Goal: Task Accomplishment & Management: Manage account settings

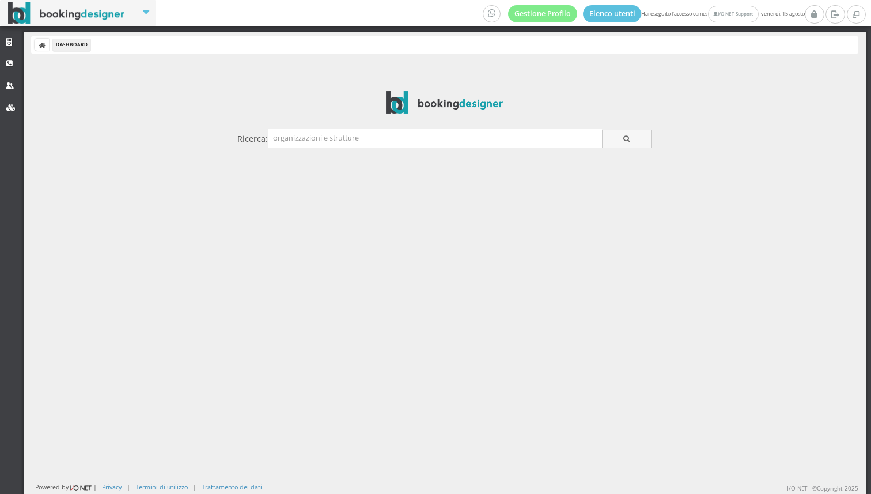
click at [390, 150] on div "Ricerca:" at bounding box center [444, 137] width 421 height 33
click at [380, 148] on div "Ricerca:" at bounding box center [444, 138] width 414 height 20
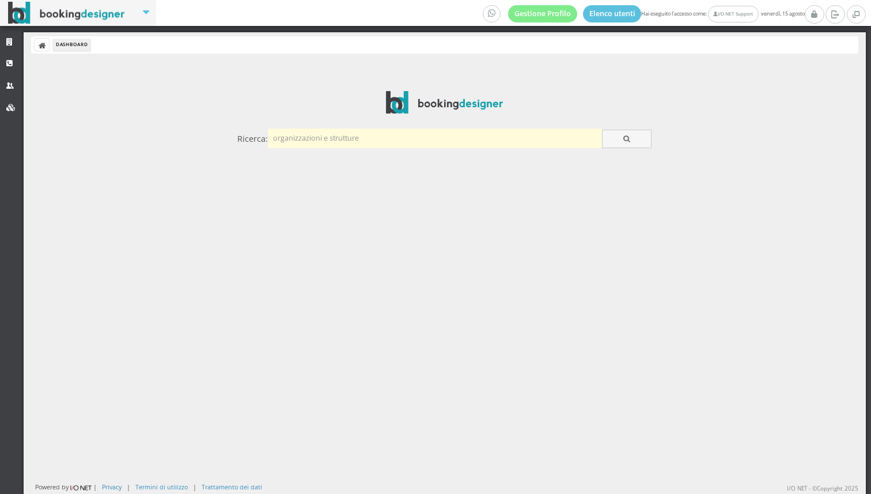
click at [366, 143] on input "text" at bounding box center [435, 137] width 334 height 19
type input "gerolamo"
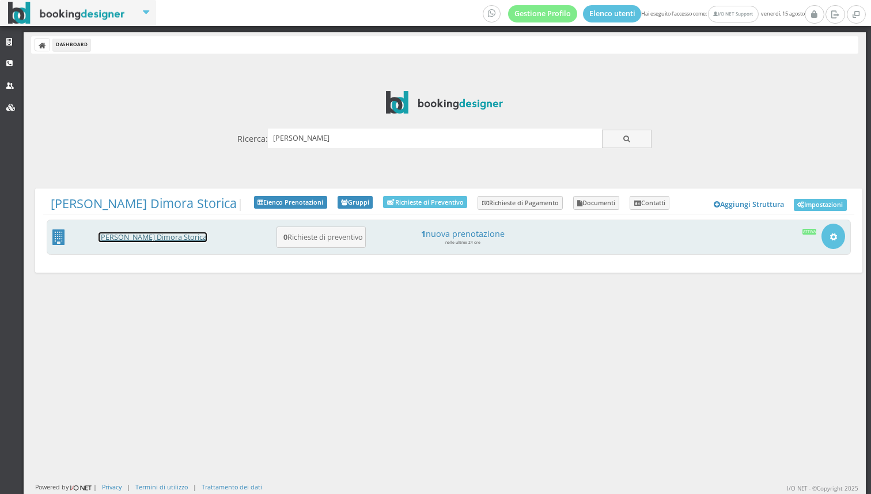
click at [162, 236] on link "DON GEROLAMO Dimora Storica" at bounding box center [152, 237] width 108 height 10
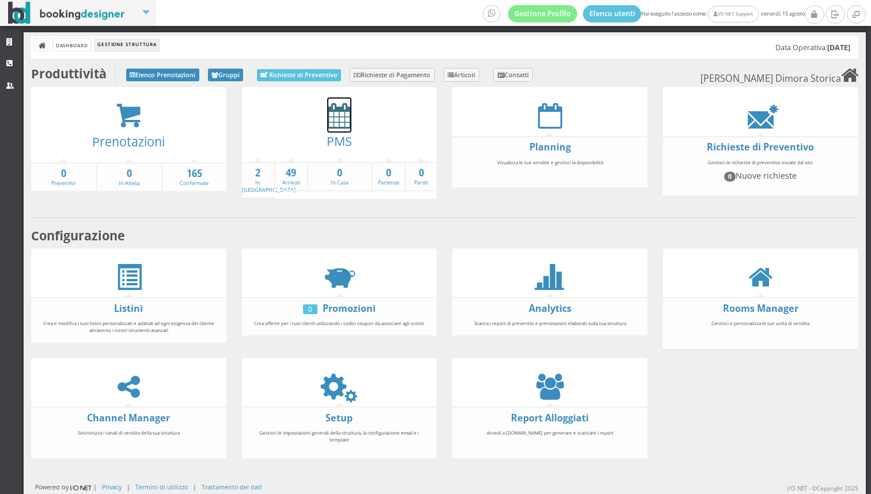
click at [337, 109] on icon at bounding box center [339, 116] width 24 height 26
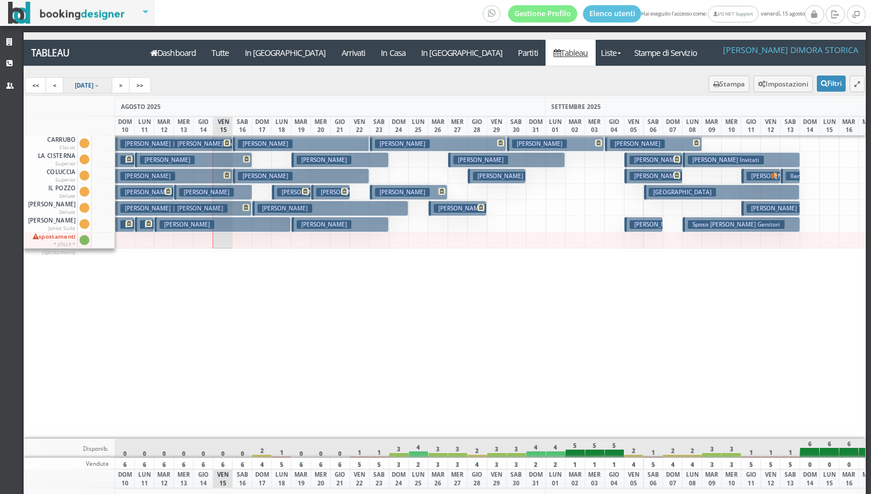
click at [113, 82] on link "[DATE]" at bounding box center [88, 85] width 50 height 16
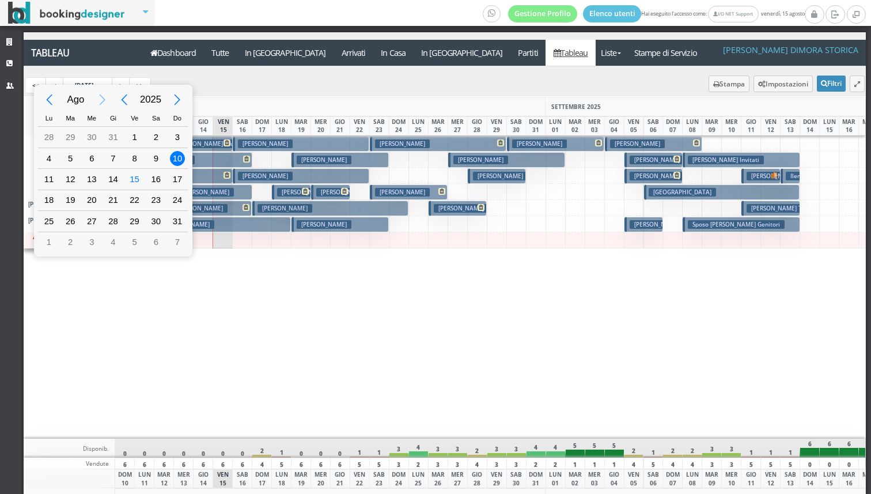
click at [100, 95] on div "Next Month" at bounding box center [103, 100] width 26 height 26
click at [135, 134] on div "5" at bounding box center [134, 137] width 15 height 15
type input "05/09/2025"
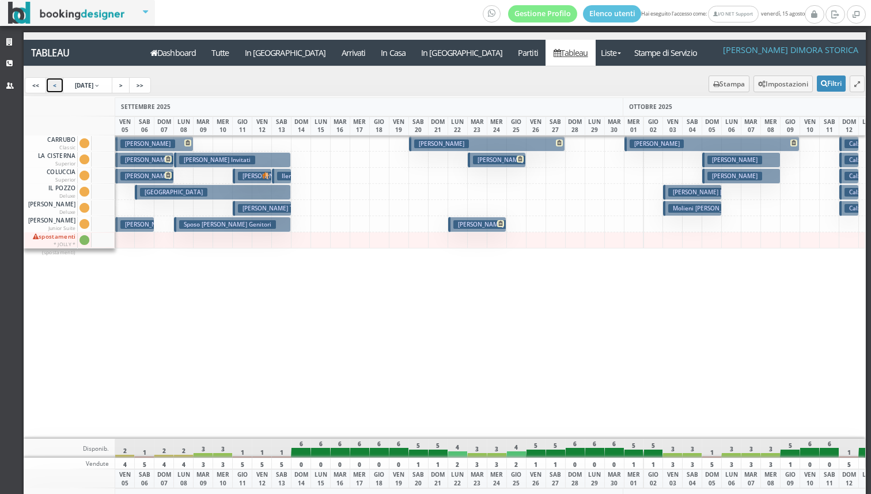
click at [58, 88] on link "<" at bounding box center [55, 85] width 18 height 16
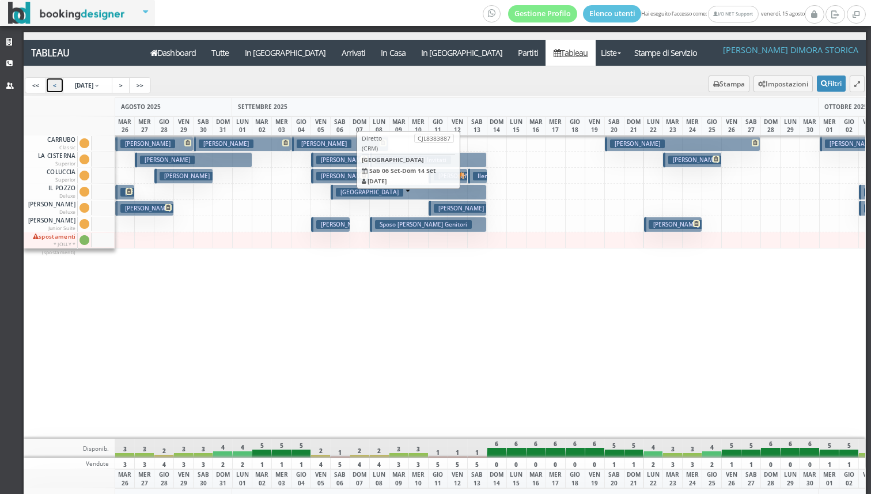
click at [439, 193] on button "Svizzera € 90.00 8 notti 2 Adulti" at bounding box center [409, 192] width 156 height 16
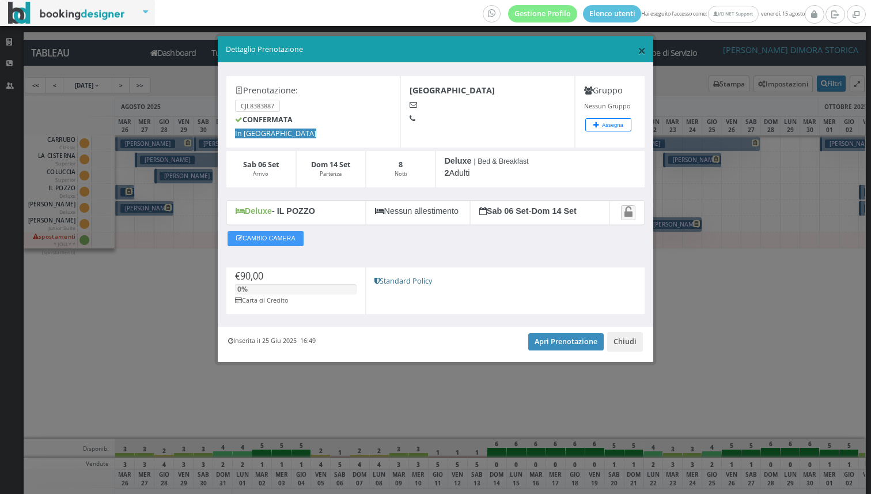
click at [642, 50] on span "×" at bounding box center [642, 50] width 8 height 20
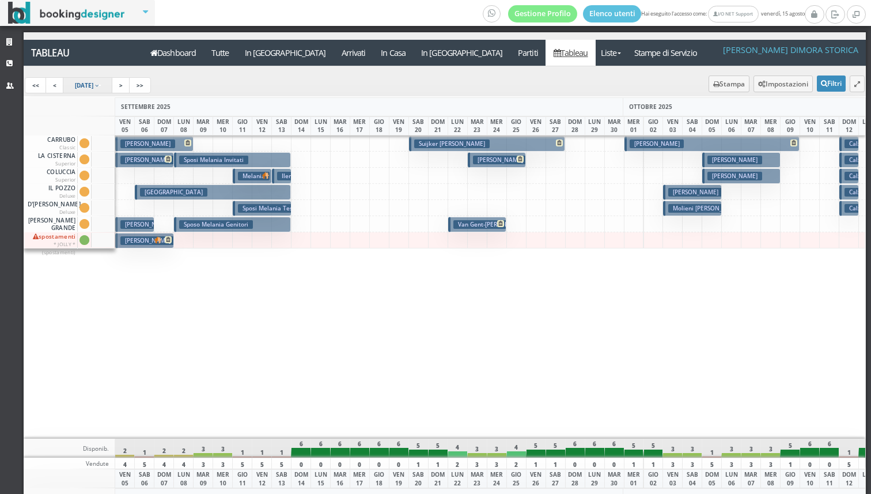
click at [93, 85] on span "[DATE]" at bounding box center [84, 85] width 18 height 8
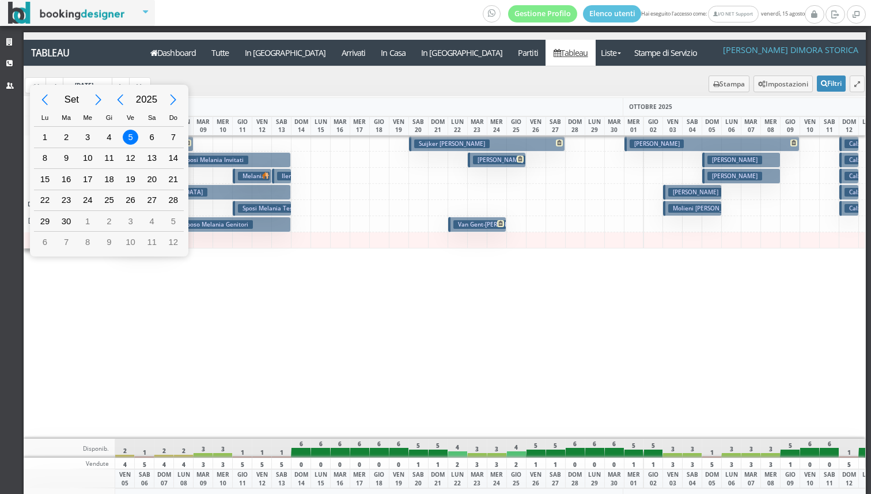
click at [293, 312] on div "Set 2025 Lu Ma Me Gi Ve Sa Do 28 29 30 31 1 2 3 4 5 6 7 8 9 10 11 12 13 14 15 1…" at bounding box center [435, 247] width 871 height 494
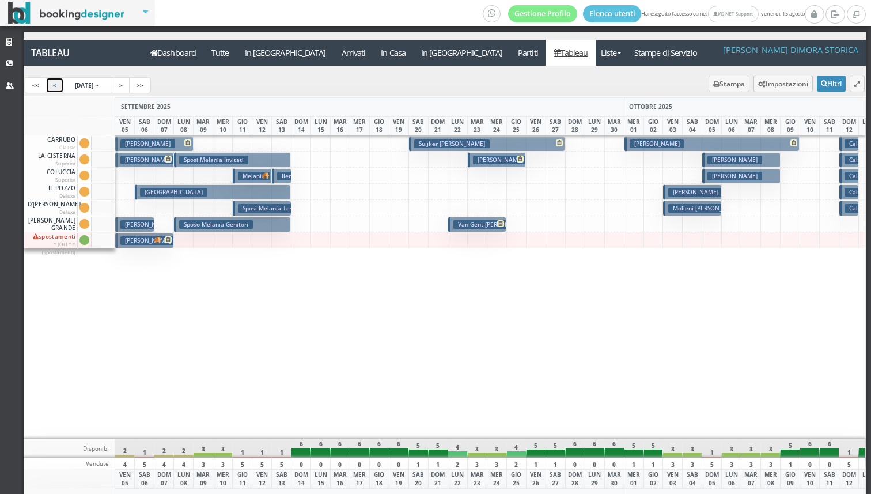
click at [50, 82] on link "<" at bounding box center [55, 85] width 18 height 16
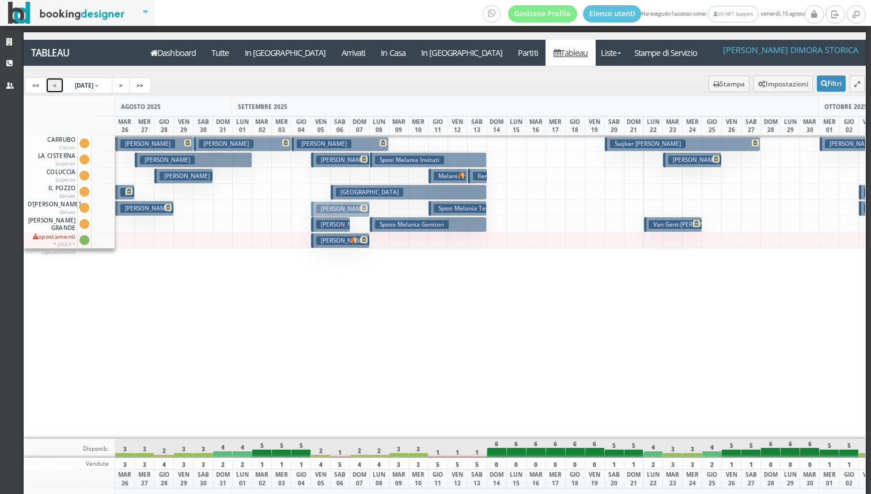
drag, startPoint x: 338, startPoint y: 158, endPoint x: 341, endPoint y: 203, distance: 44.4
click at [341, 242] on h3 "Lorenz Sylke" at bounding box center [343, 240] width 55 height 9
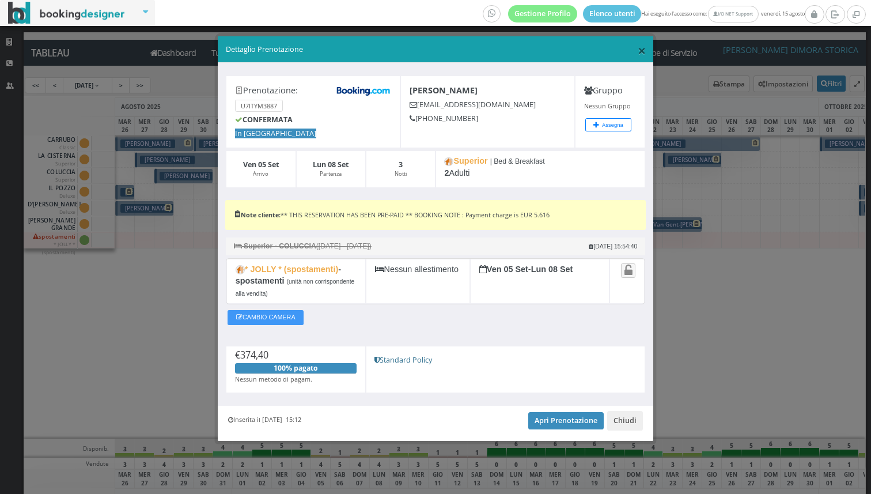
click at [640, 50] on span "×" at bounding box center [642, 50] width 8 height 20
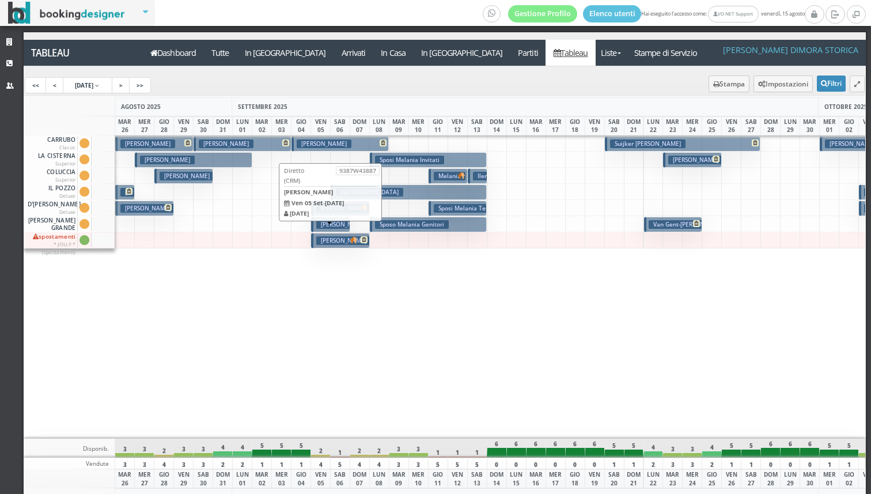
click at [333, 221] on h3 "Scandiffio Michele" at bounding box center [343, 224] width 55 height 9
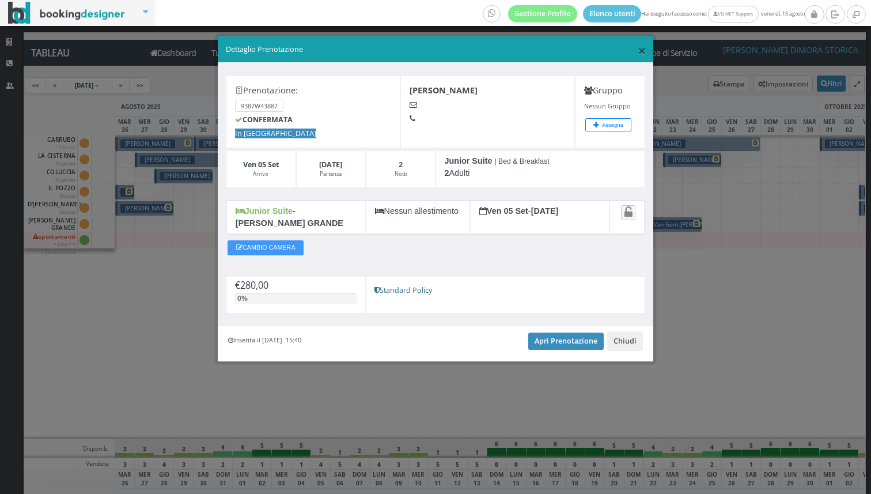
click at [644, 53] on span "×" at bounding box center [642, 50] width 8 height 20
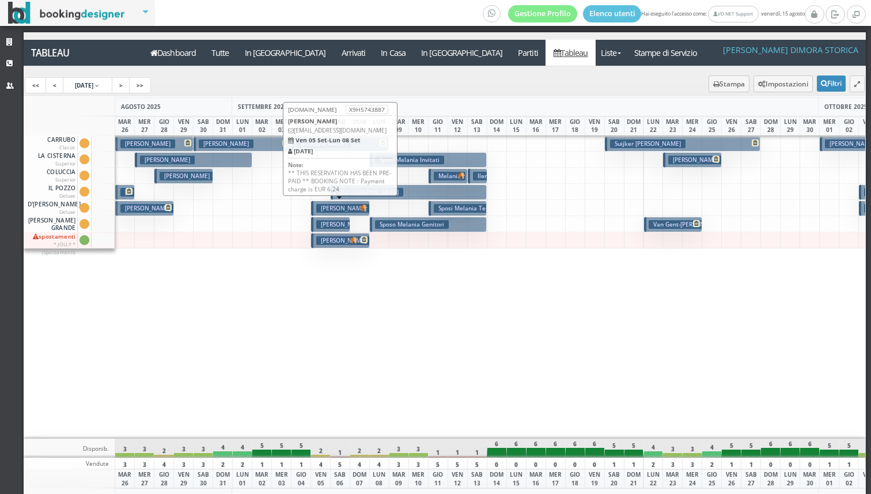
click at [335, 208] on h3 "Rivas Montserrat" at bounding box center [343, 208] width 55 height 9
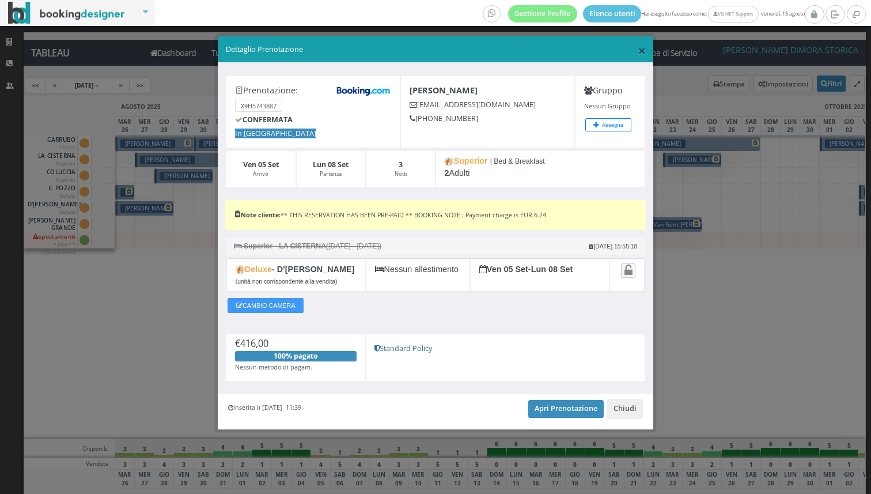
click at [641, 55] on span "×" at bounding box center [642, 50] width 8 height 20
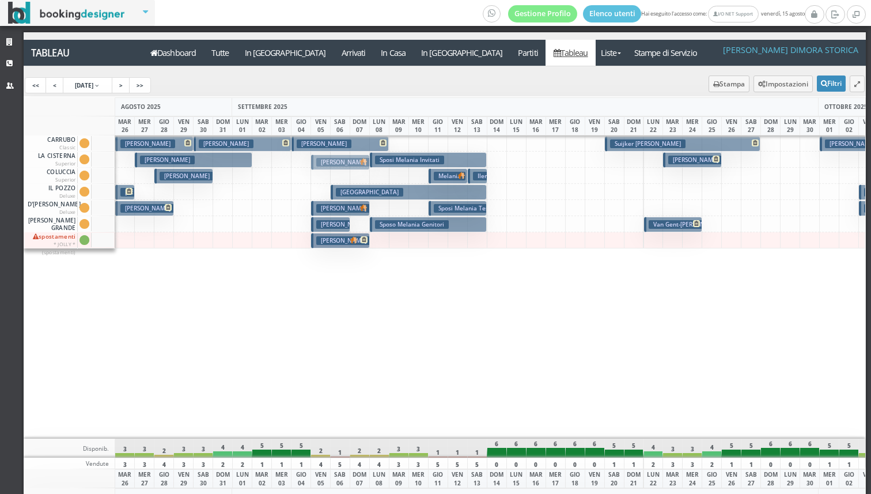
drag, startPoint x: 348, startPoint y: 208, endPoint x: 346, endPoint y: 161, distance: 47.3
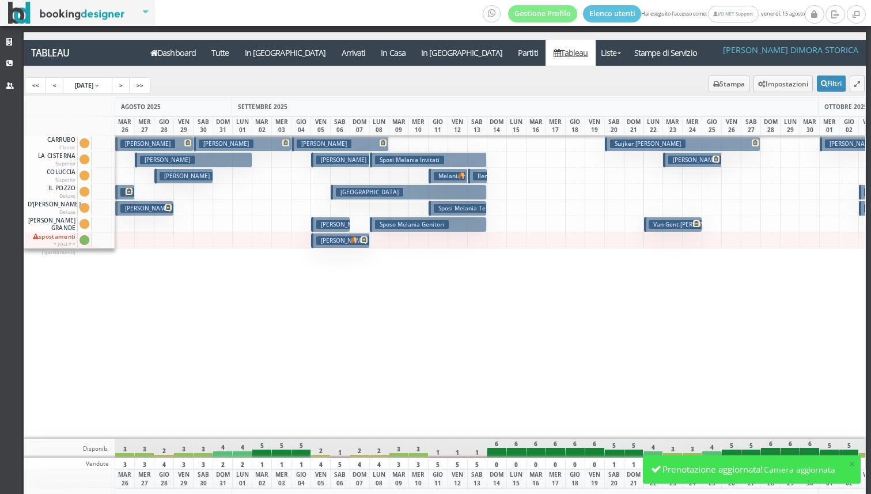
drag, startPoint x: 338, startPoint y: 241, endPoint x: 339, endPoint y: 207, distance: 34.0
click at [339, 206] on div "CARRUBO Classic Cam. CARRUBO sporca Segna come pulita Segna come sporca Modific…" at bounding box center [445, 286] width 842 height 303
drag, startPoint x: 344, startPoint y: 235, endPoint x: 344, endPoint y: 206, distance: 29.4
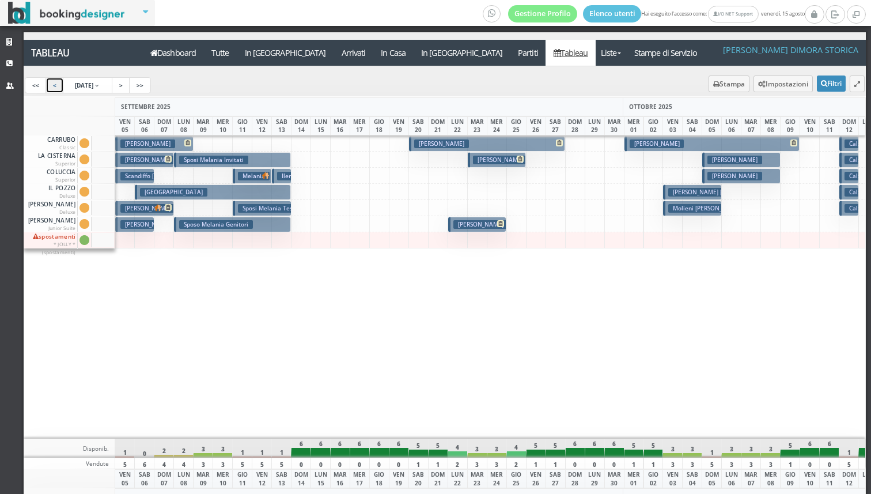
click at [54, 90] on link "<" at bounding box center [55, 85] width 18 height 16
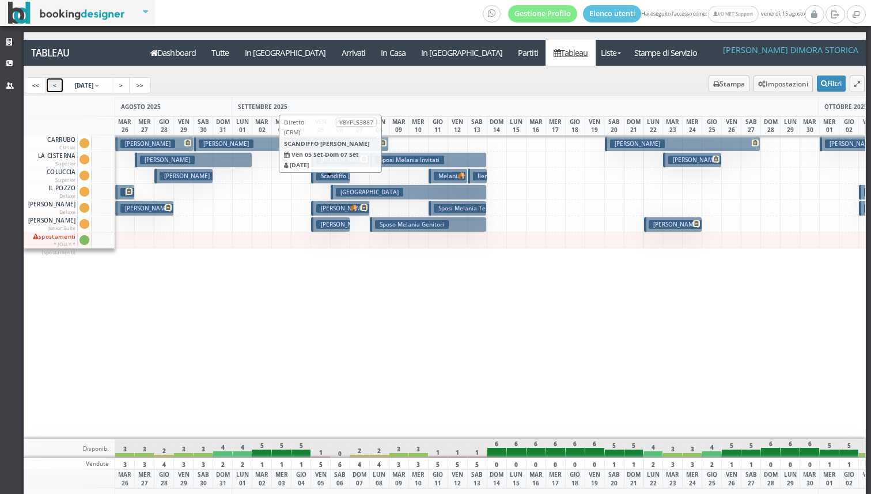
click at [329, 175] on h3 "Scandiffo [PERSON_NAME]" at bounding box center [357, 176] width 82 height 9
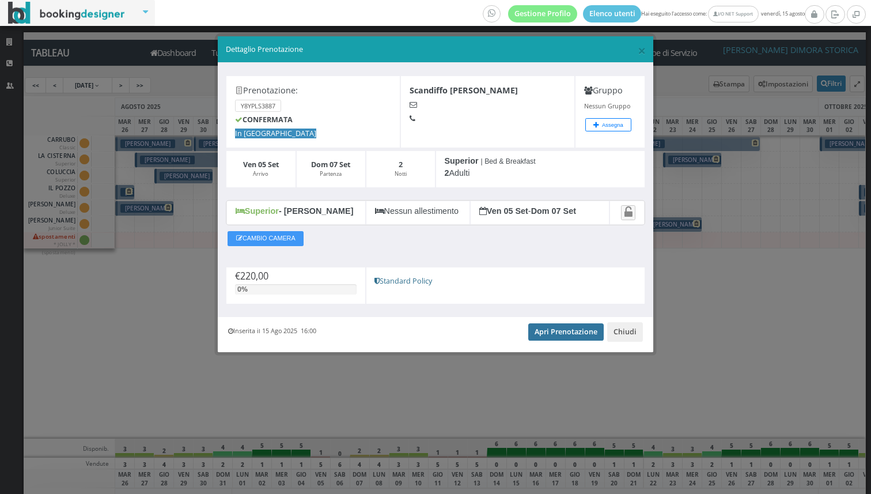
click at [553, 335] on link "Apri Prenotazione" at bounding box center [565, 331] width 75 height 17
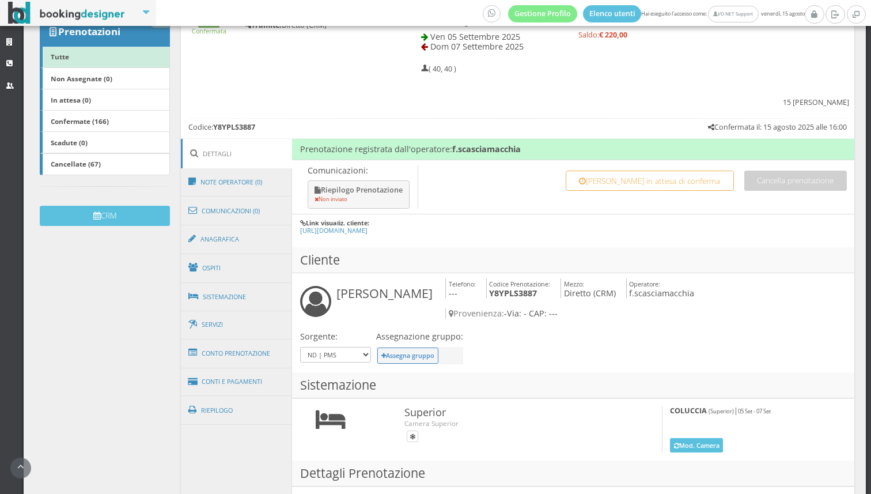
scroll to position [205, 0]
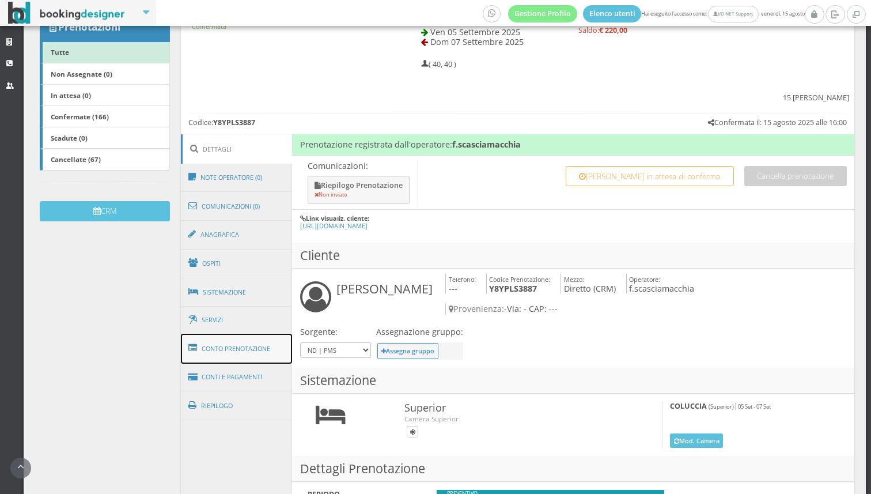
click at [248, 333] on link "Conto Prenotazione" at bounding box center [237, 348] width 112 height 30
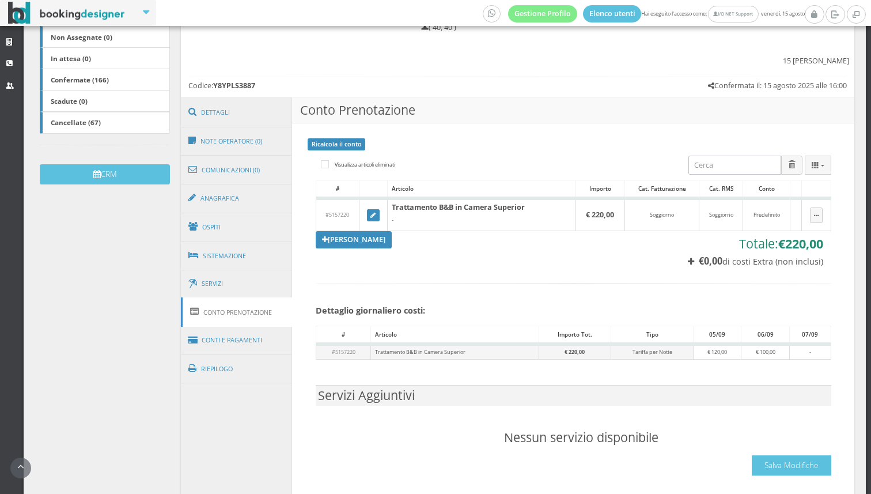
scroll to position [247, 0]
click at [244, 297] on link "Conto Prenotazione" at bounding box center [237, 311] width 112 height 29
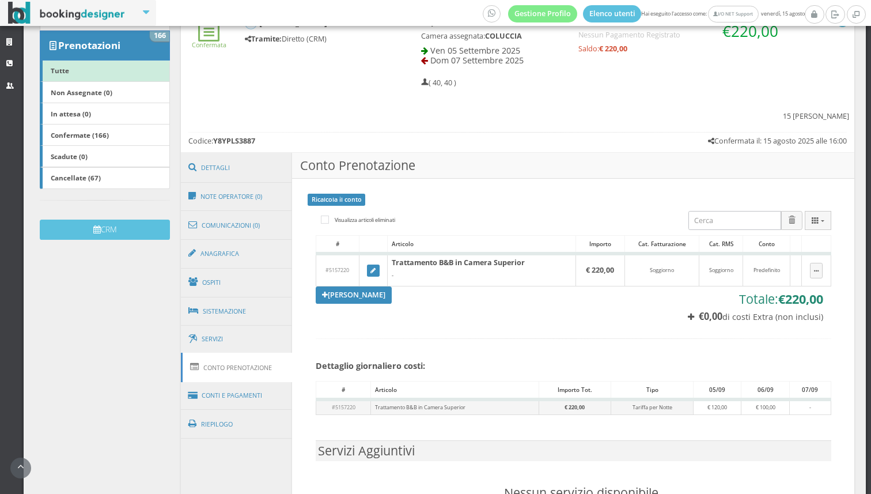
scroll to position [193, 0]
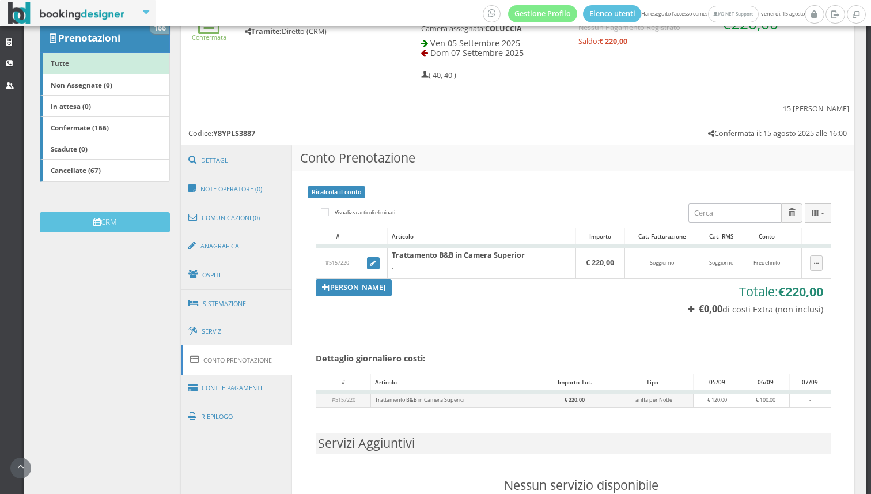
click at [255, 345] on link "Conto Prenotazione" at bounding box center [237, 359] width 112 height 29
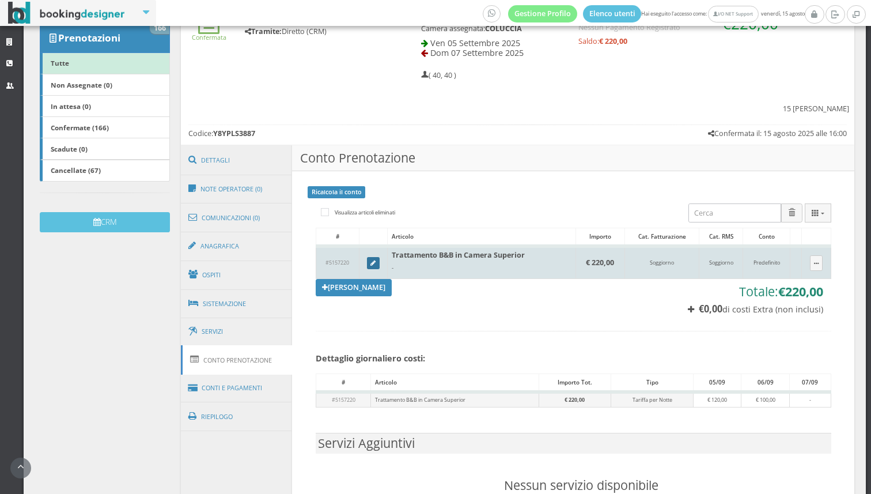
click at [370, 257] on link at bounding box center [373, 263] width 13 height 13
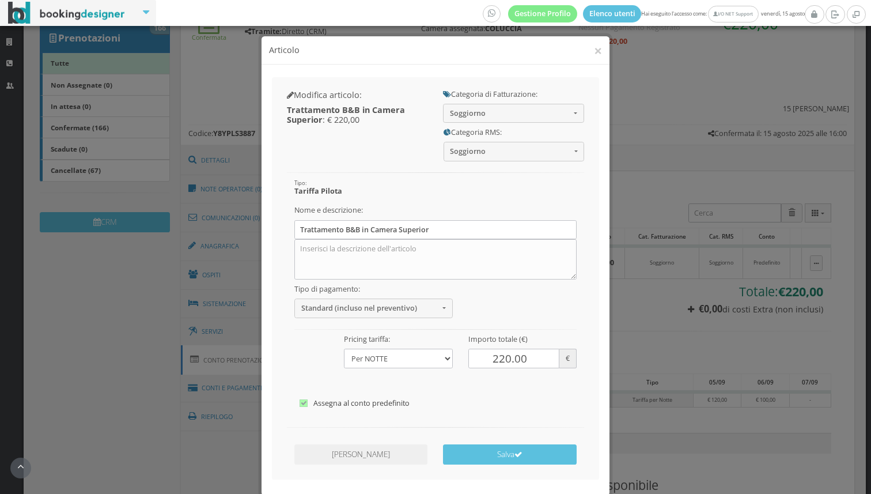
scroll to position [43, 0]
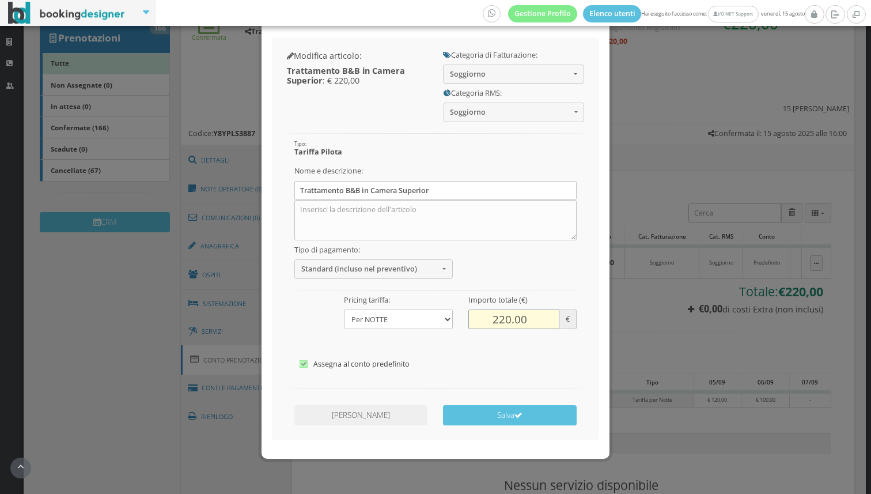
drag, startPoint x: 483, startPoint y: 320, endPoint x: 530, endPoint y: 320, distance: 47.2
click at [530, 320] on input "220.00" at bounding box center [514, 318] width 92 height 19
click at [530, 369] on label "Assegna al conto predefinito" at bounding box center [435, 364] width 272 height 14
checkbox input"] "false"
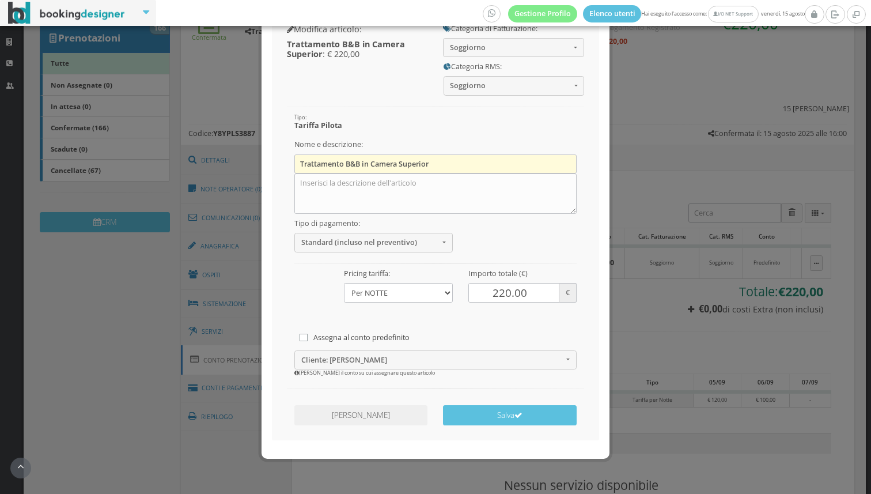
scroll to position [0, 0]
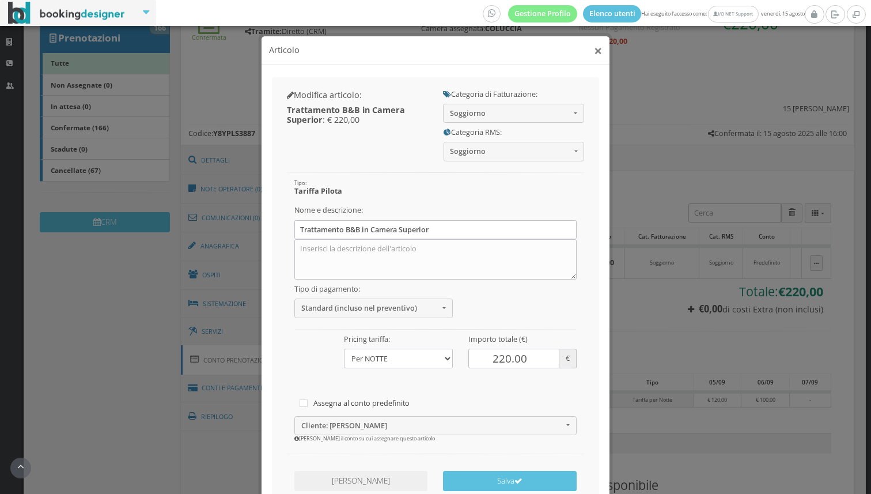
click at [597, 56] on button "×" at bounding box center [598, 50] width 8 height 14
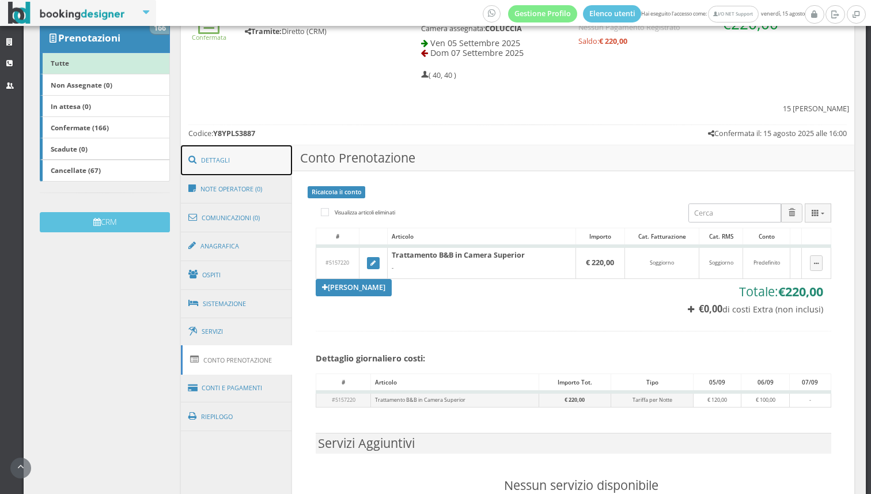
click at [256, 145] on link "Dettagli" at bounding box center [237, 160] width 112 height 30
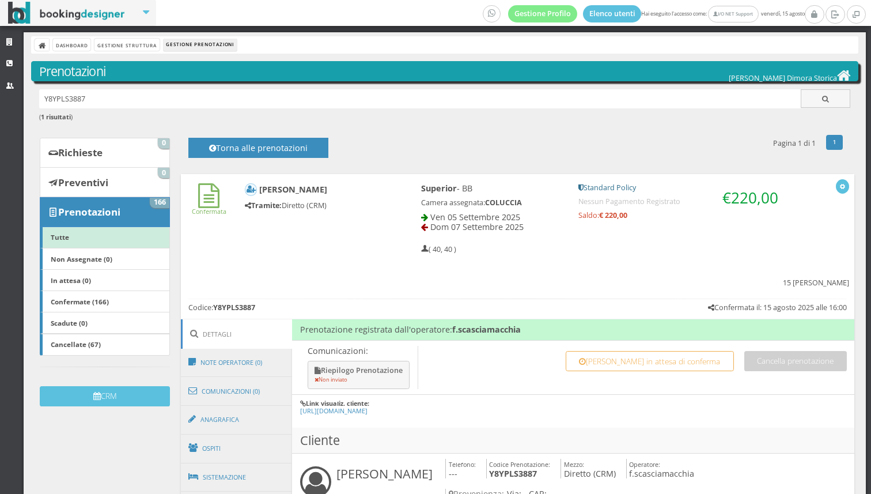
click at [395, 249] on div "Confermata Michele Scandiffo Tramite: Diretto (CRM) Superior - BB Camera assegn…" at bounding box center [517, 233] width 673 height 119
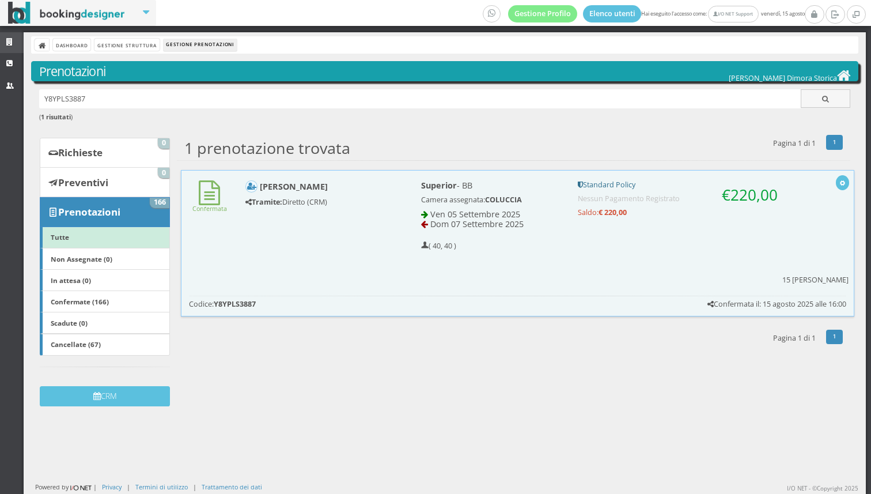
click at [9, 40] on icon at bounding box center [10, 42] width 9 height 7
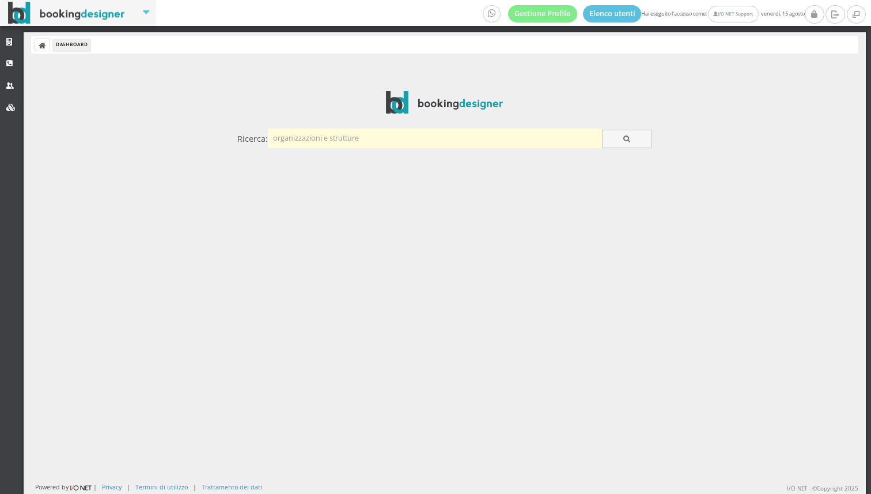
click at [399, 137] on input "text" at bounding box center [435, 137] width 334 height 19
type input "pucci"
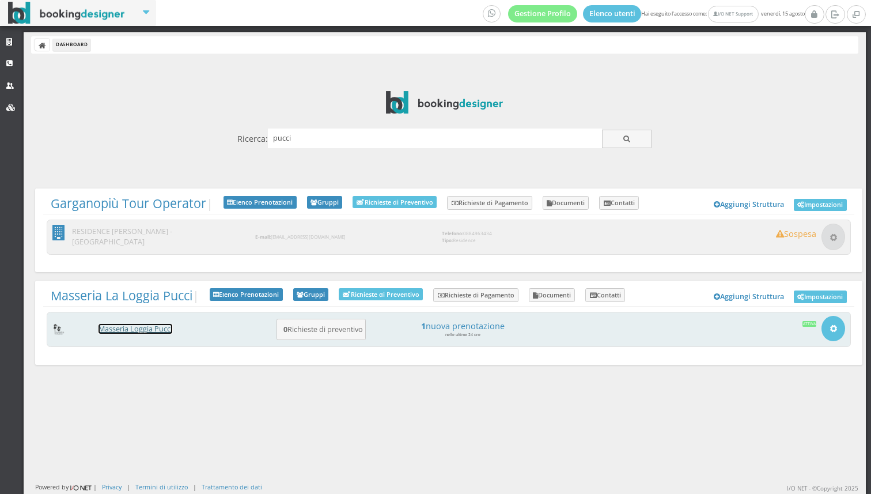
click at [140, 324] on link "Masseria Loggia Pucci" at bounding box center [135, 329] width 74 height 10
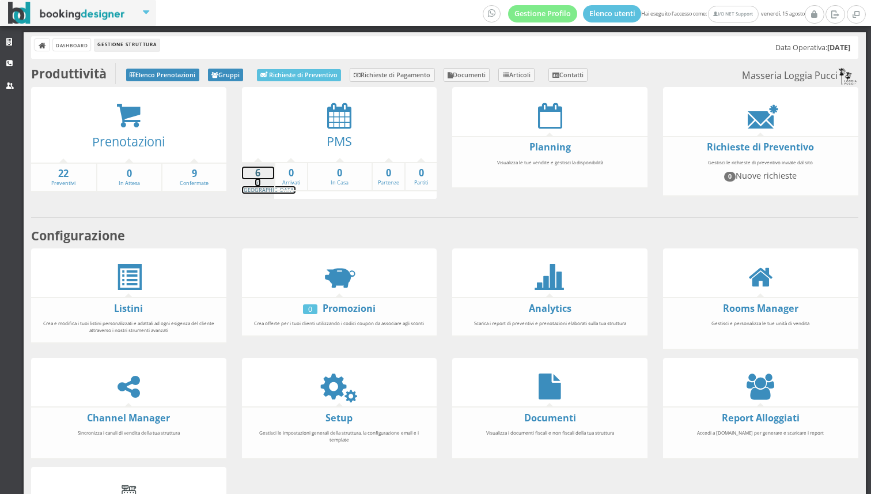
click at [260, 173] on strong "6" at bounding box center [258, 172] width 32 height 13
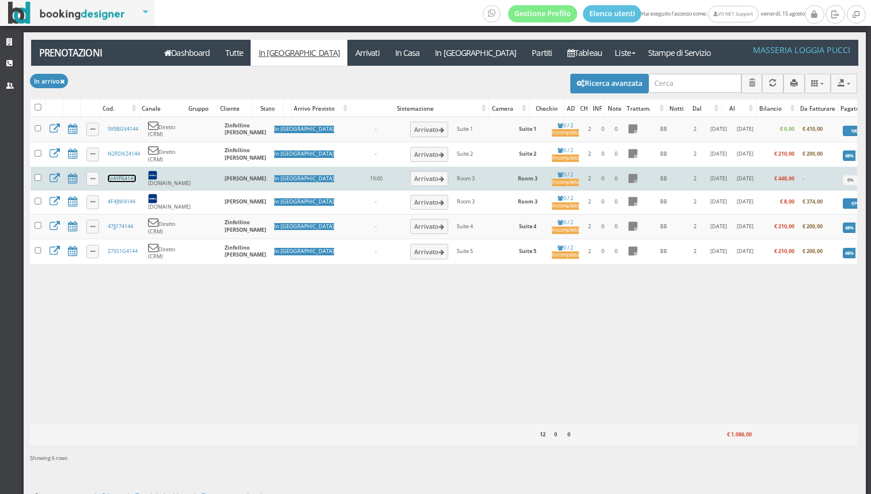
click at [115, 175] on link "AI4YP64144" at bounding box center [122, 178] width 28 height 7
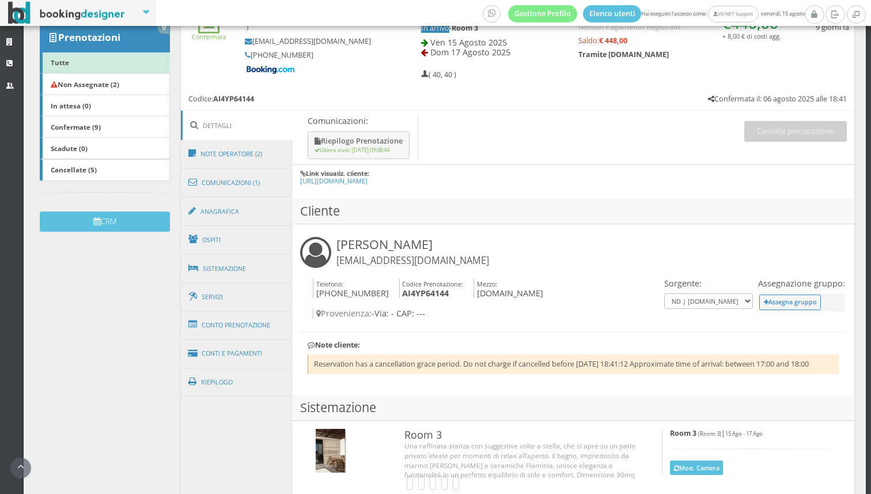
scroll to position [215, 0]
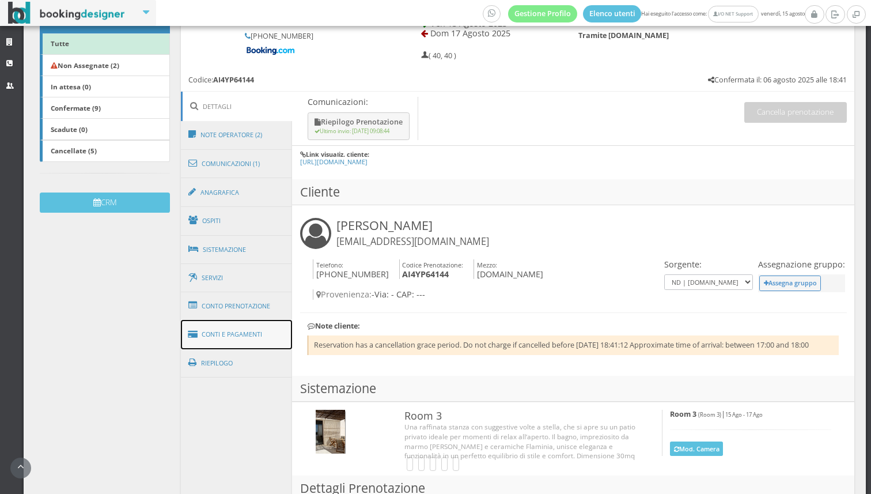
click at [236, 323] on link "Conti e Pagamenti" at bounding box center [237, 334] width 112 height 29
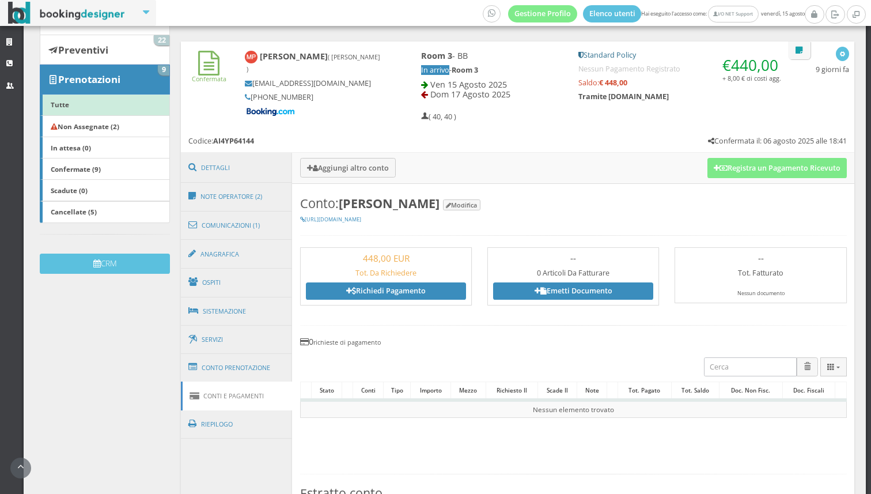
scroll to position [0, 0]
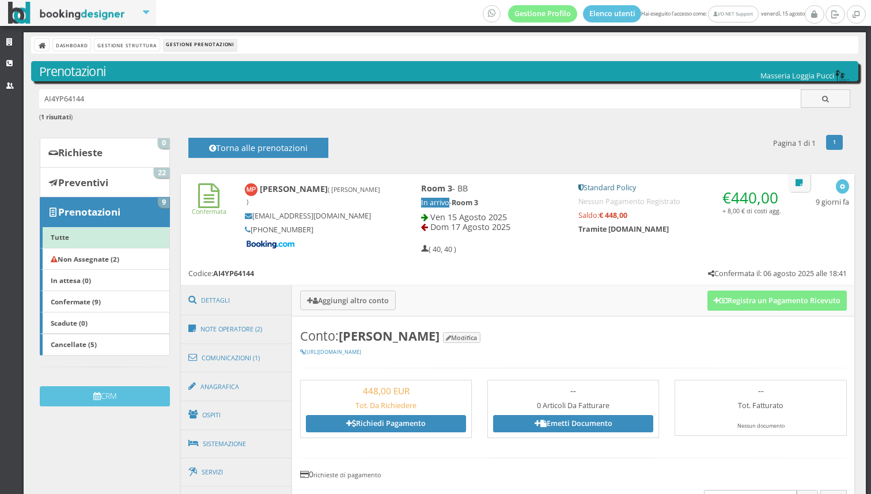
click at [530, 204] on h5 "In arrivo - Room 3" at bounding box center [492, 202] width 142 height 9
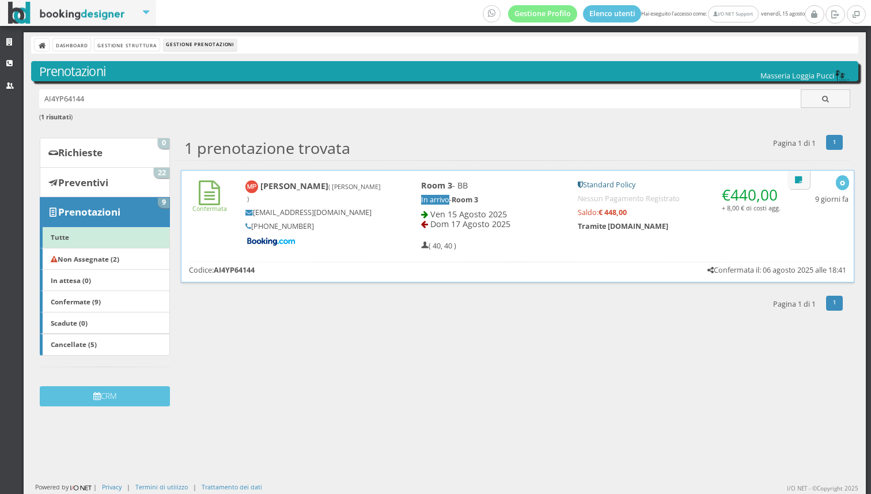
click at [360, 251] on div "[PERSON_NAME] ( [PERSON_NAME] ) [EMAIL_ADDRESS][DOMAIN_NAME] [PHONE_NUMBER]" at bounding box center [313, 213] width 153 height 77
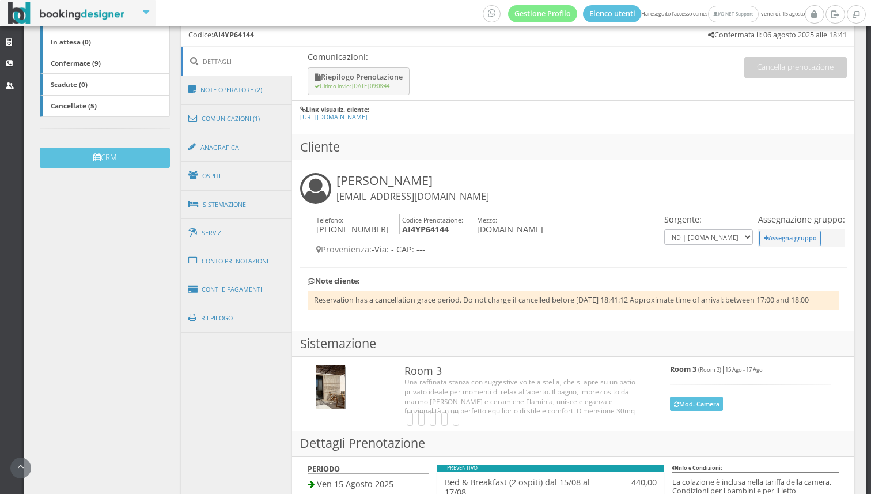
scroll to position [234, 0]
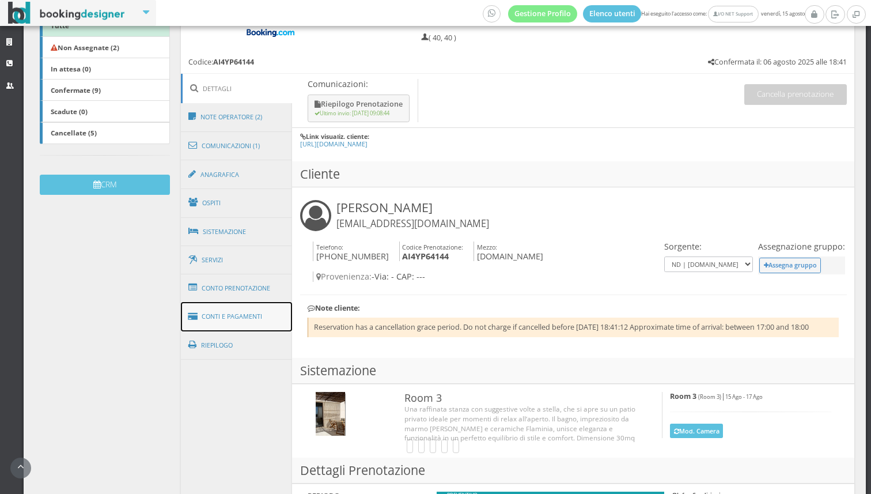
click at [242, 315] on link "Conti e Pagamenti" at bounding box center [237, 316] width 112 height 29
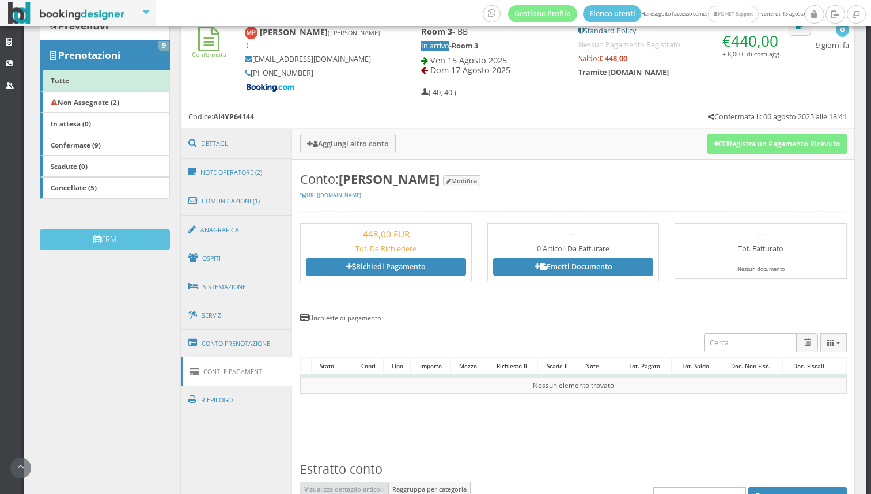
scroll to position [0, 0]
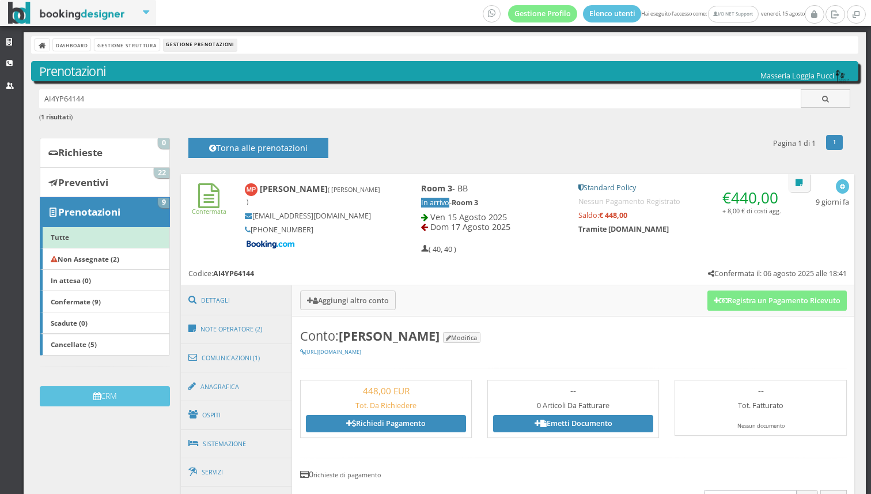
click at [712, 229] on h5 "Tramite [DOMAIN_NAME]" at bounding box center [680, 229] width 204 height 9
